Goal: Find specific page/section: Find specific page/section

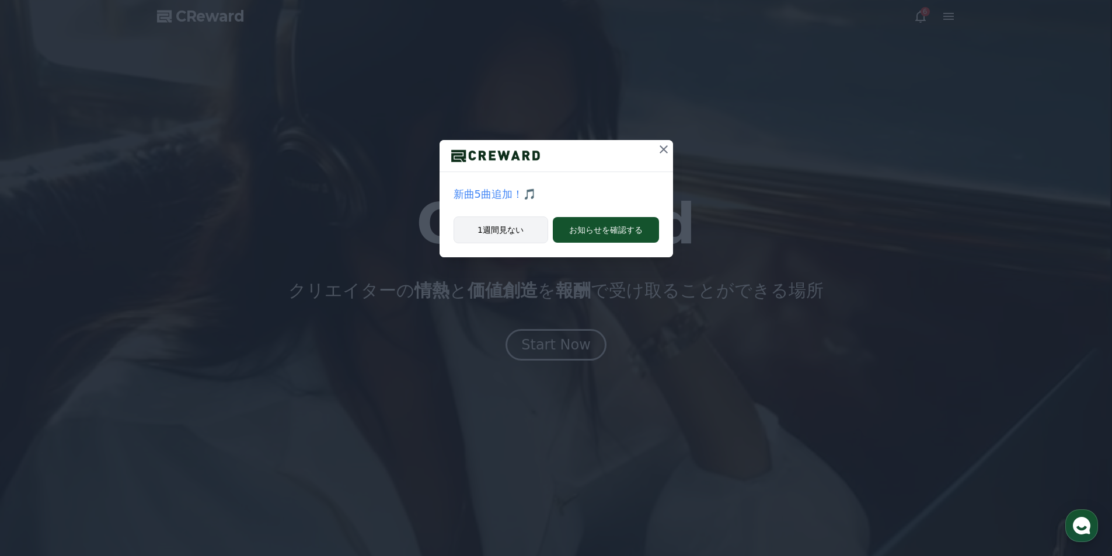
click at [538, 235] on button "1週間見ない" at bounding box center [500, 230] width 95 height 27
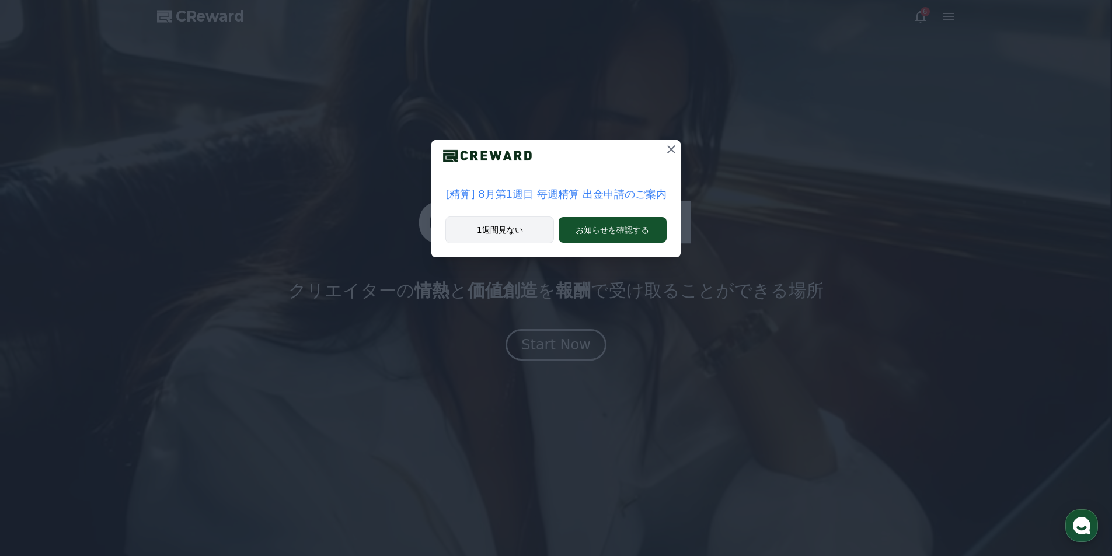
click at [525, 224] on button "1週間見ない" at bounding box center [499, 230] width 109 height 27
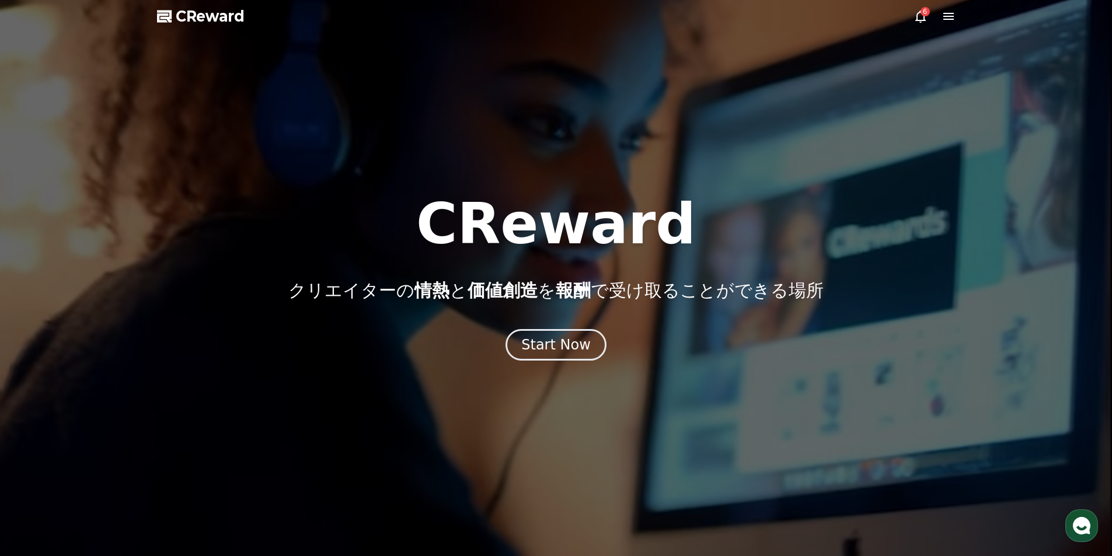
click at [924, 9] on div "6" at bounding box center [924, 11] width 9 height 9
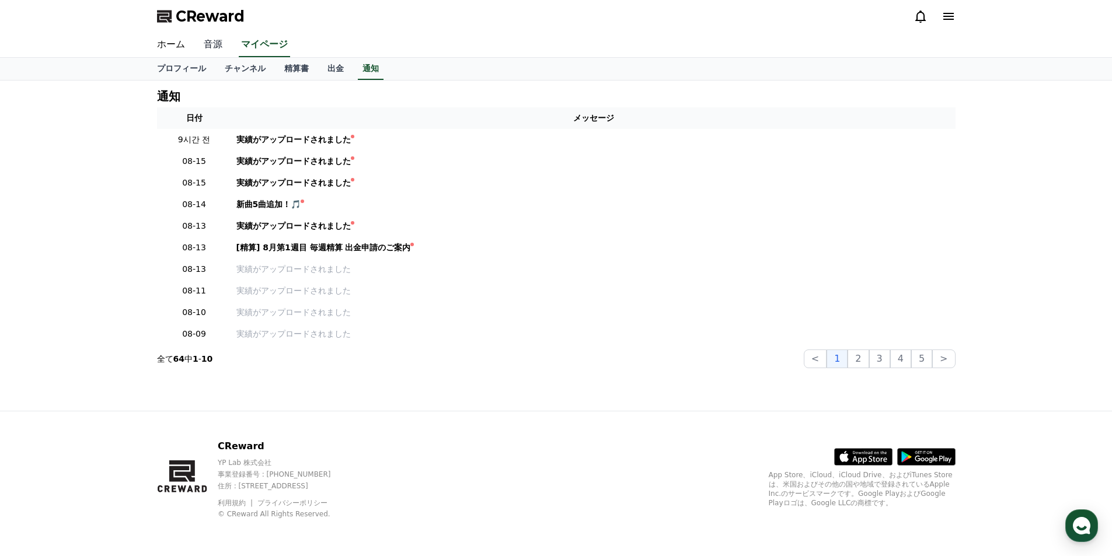
click at [201, 48] on link "音源" at bounding box center [212, 45] width 37 height 25
